Goal: Find contact information: Find contact information

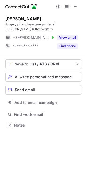
scroll to position [121, 85]
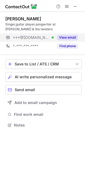
click at [73, 37] on button "View email" at bounding box center [67, 37] width 21 height 5
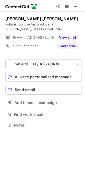
scroll to position [121, 85]
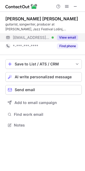
click at [75, 37] on button "View email" at bounding box center [67, 37] width 21 height 5
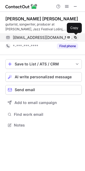
click at [74, 38] on span at bounding box center [75, 37] width 4 height 4
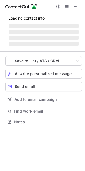
scroll to position [121, 85]
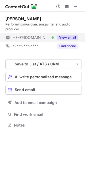
click at [62, 37] on button "View email" at bounding box center [67, 37] width 21 height 5
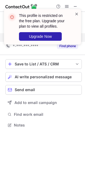
click at [75, 14] on span at bounding box center [77, 13] width 4 height 5
